Goal: Find specific page/section: Find specific page/section

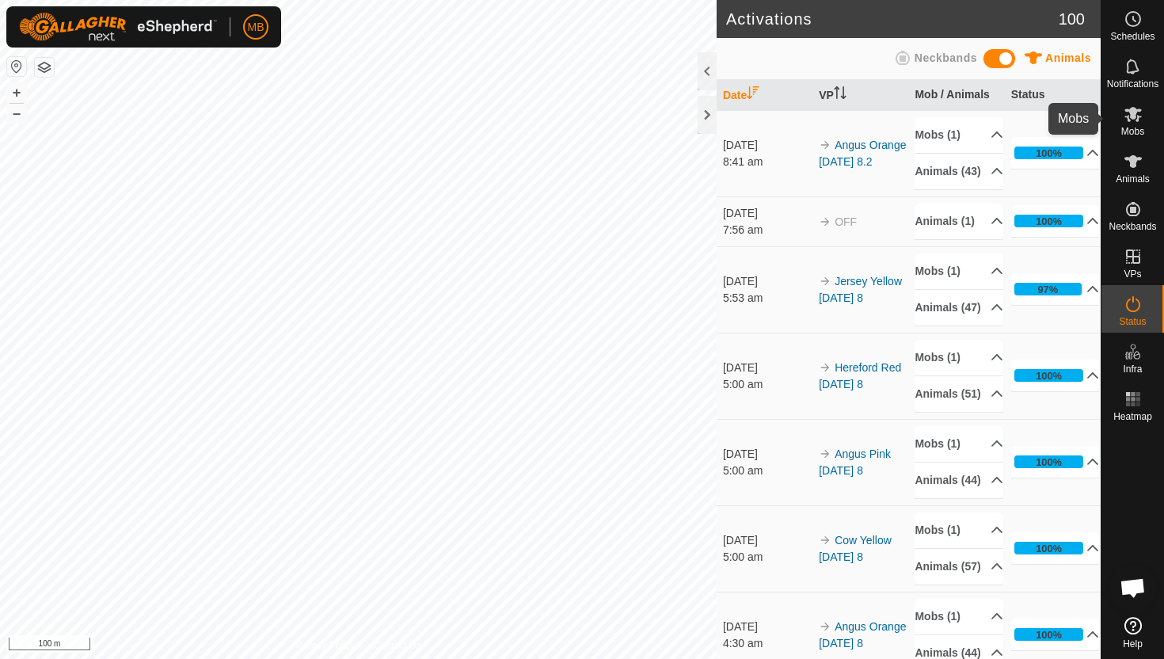
click at [1131, 112] on icon at bounding box center [1132, 114] width 17 height 15
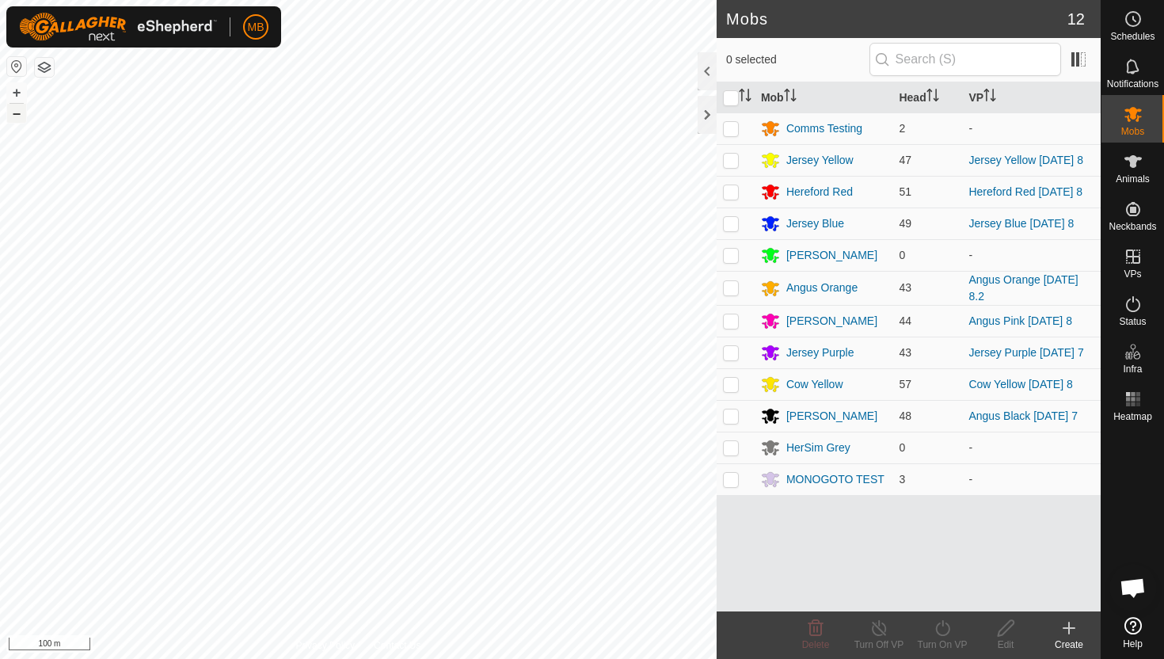
click at [14, 116] on button "–" at bounding box center [16, 113] width 19 height 19
